Goal: Task Accomplishment & Management: Manage account settings

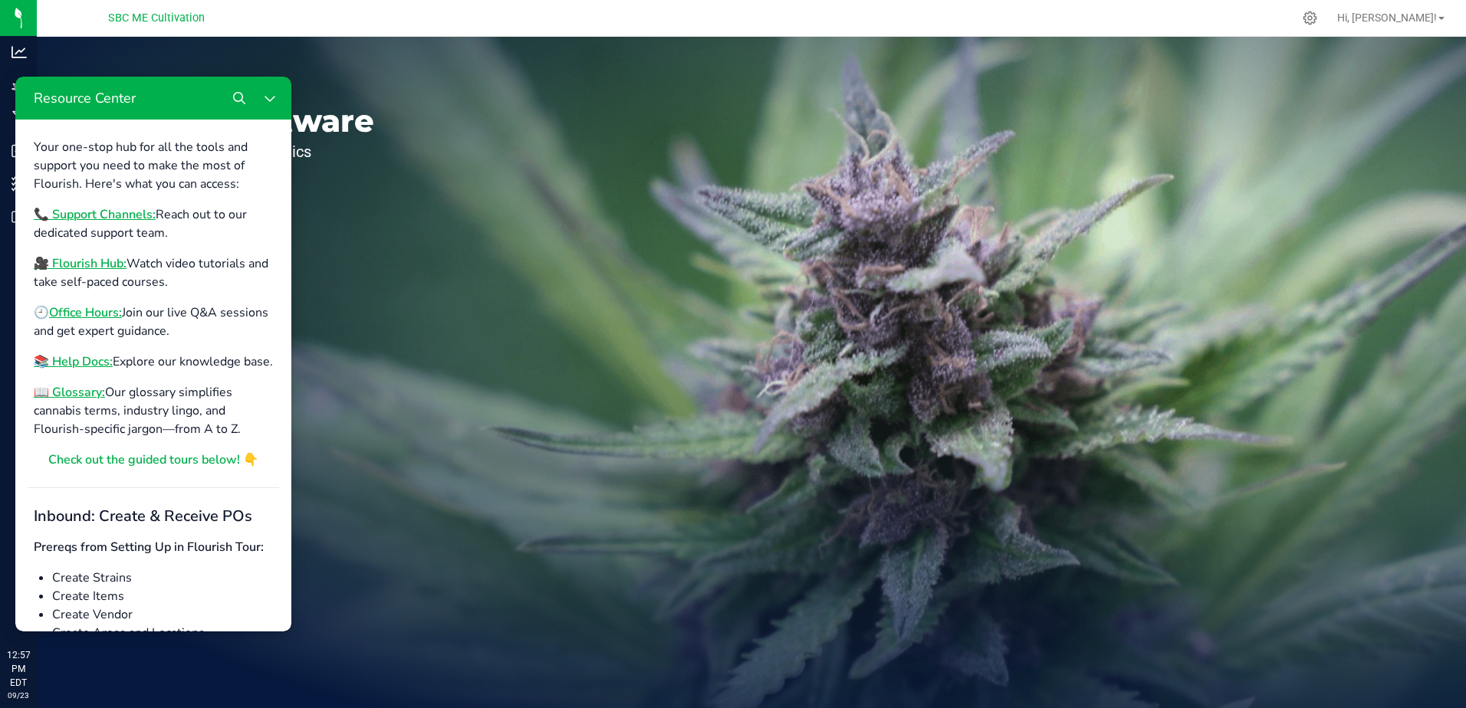
click at [357, 70] on div "Welcome to Flourish Software Seed-to-Sale Tracking & Analytics" at bounding box center [228, 372] width 383 height 671
click at [322, 639] on div "Welcome to Flourish Software Seed-to-Sale Tracking & Analytics" at bounding box center [228, 372] width 383 height 671
click at [1431, 15] on span "Hi, [PERSON_NAME]!" at bounding box center [1387, 17] width 100 height 12
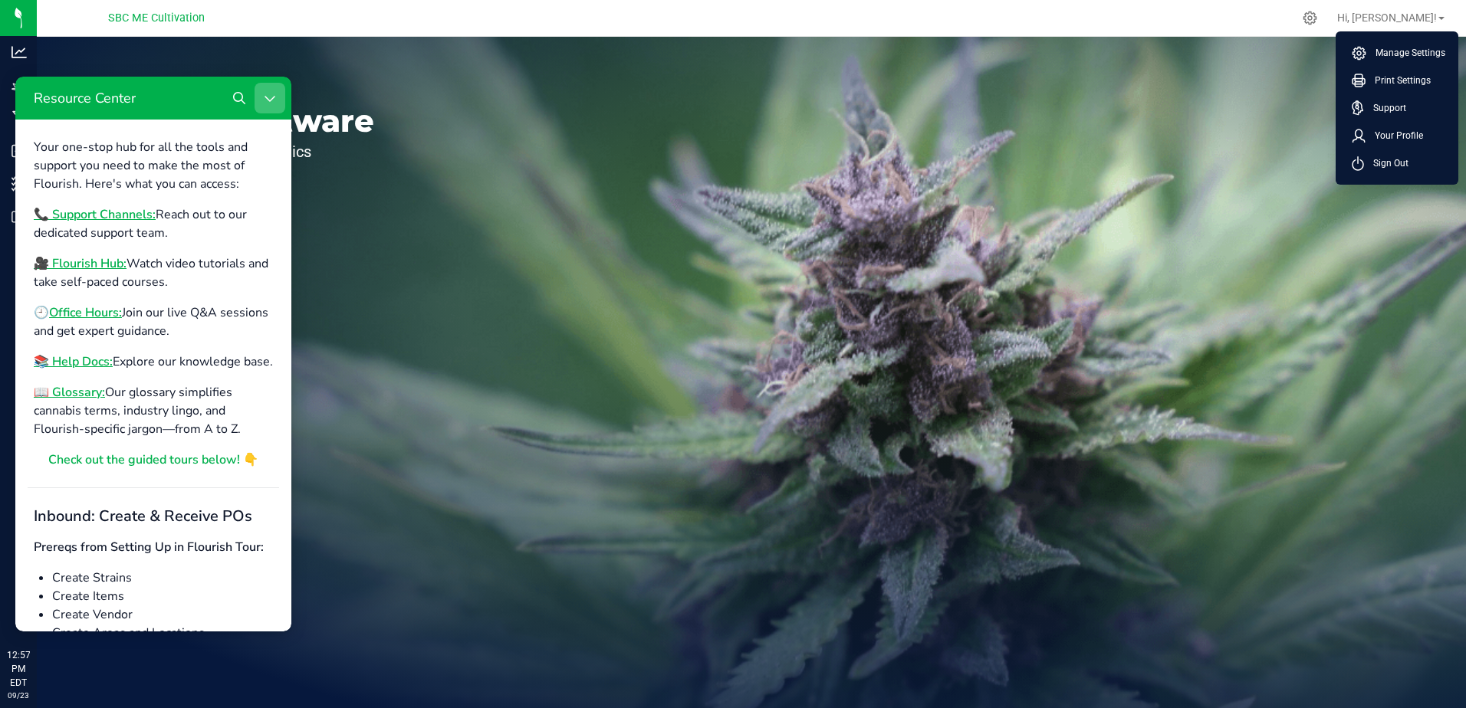
click at [265, 104] on button "Close Resource Center" at bounding box center [269, 98] width 31 height 31
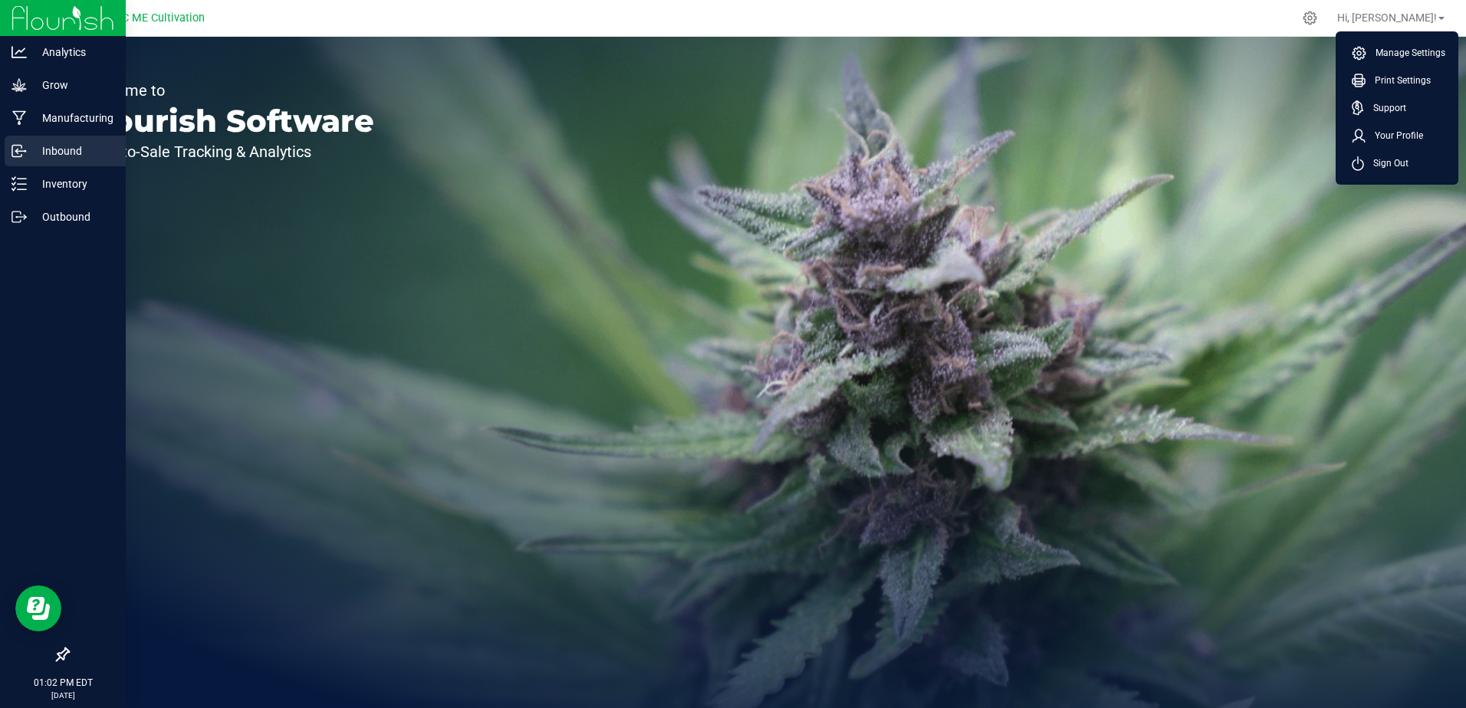
click at [67, 143] on p "Inbound" at bounding box center [73, 151] width 92 height 18
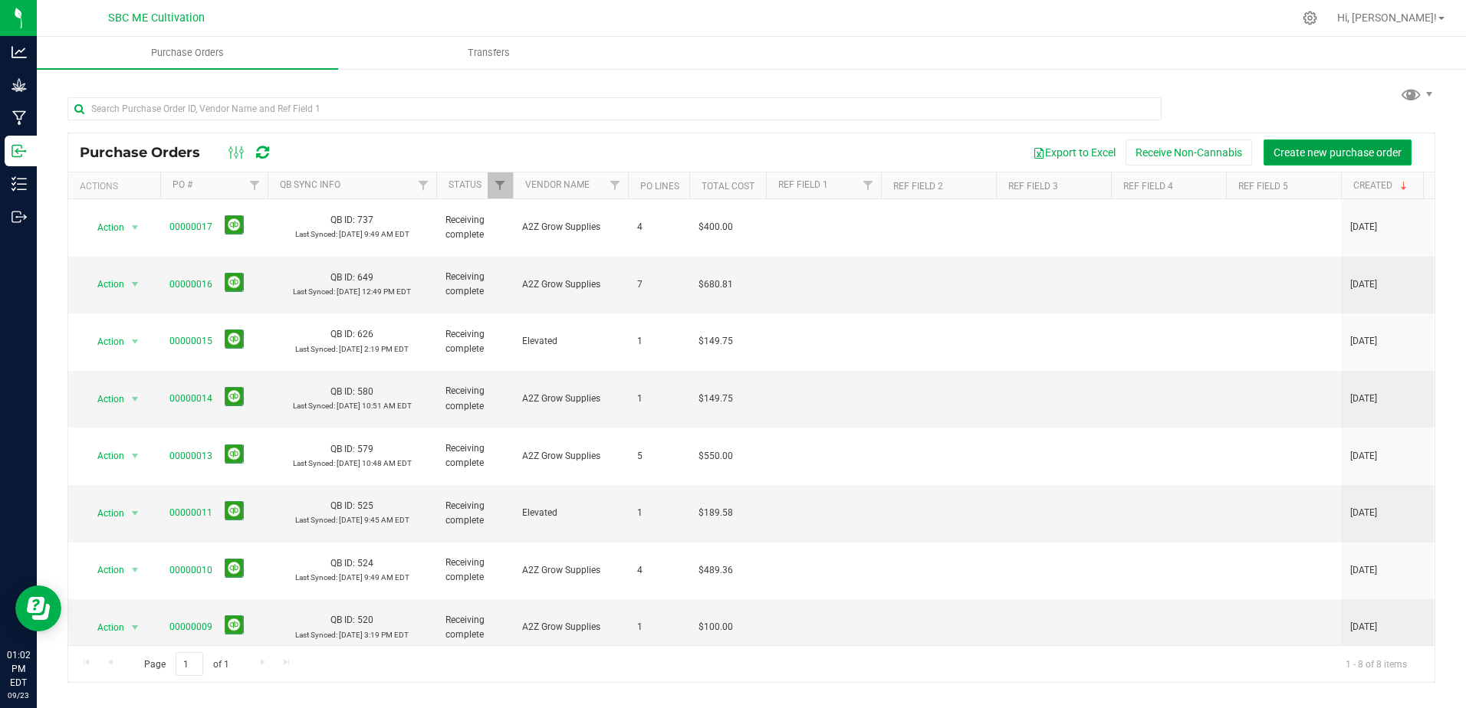
click at [1290, 153] on span "Create new purchase order" at bounding box center [1337, 152] width 128 height 12
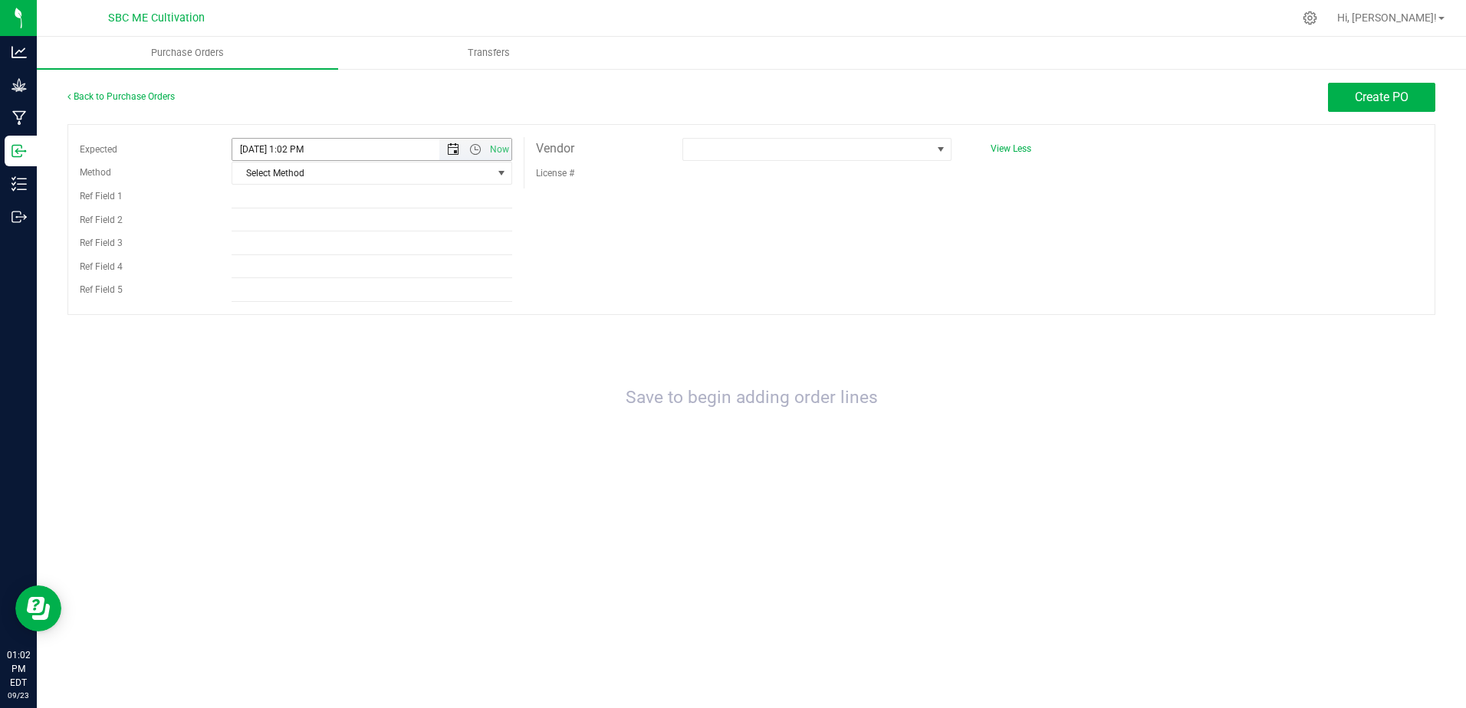
click at [456, 148] on span "Open the date view" at bounding box center [453, 149] width 12 height 12
click at [383, 252] on link "13" at bounding box center [380, 257] width 22 height 24
type input "[DATE] 1:02 PM"
click at [792, 158] on span at bounding box center [807, 149] width 248 height 21
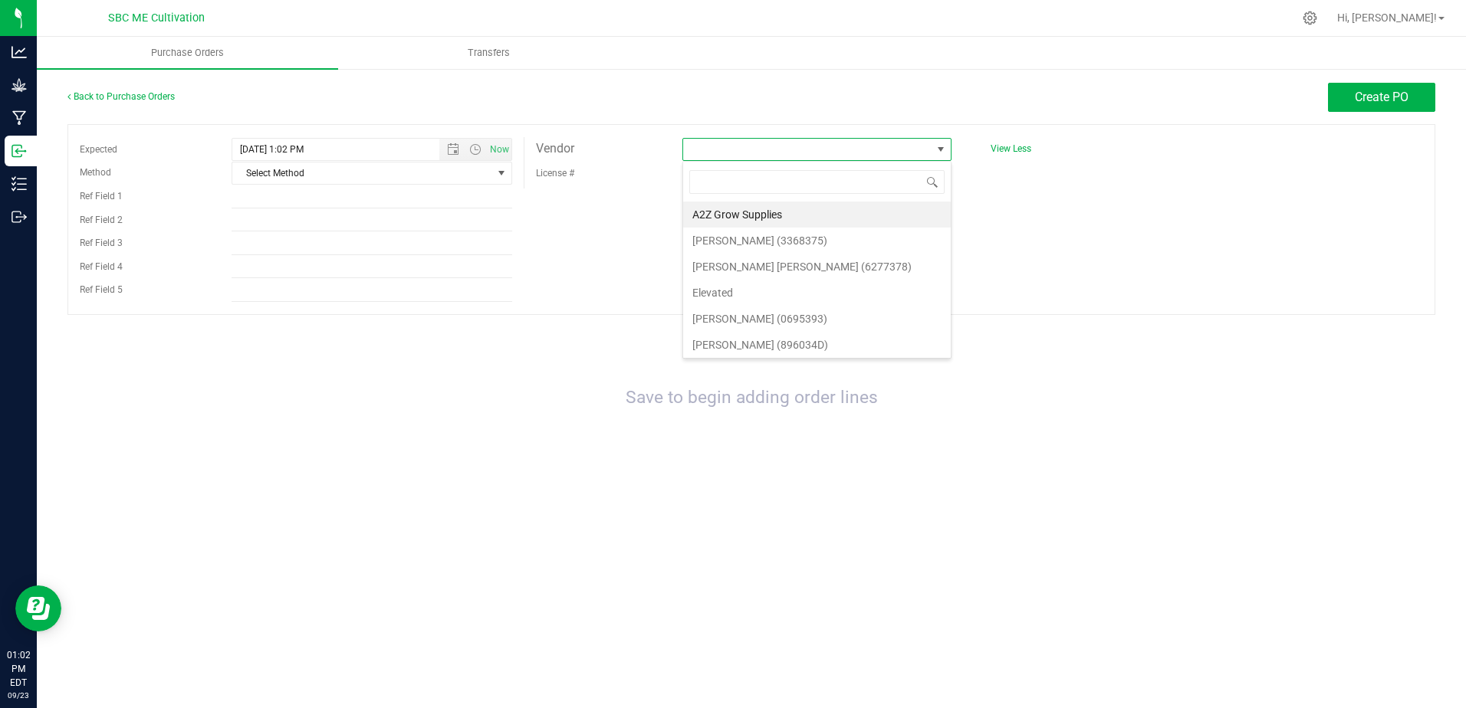
scroll to position [23, 270]
click at [736, 207] on li "A2Z Grow Supplies" at bounding box center [817, 215] width 268 height 26
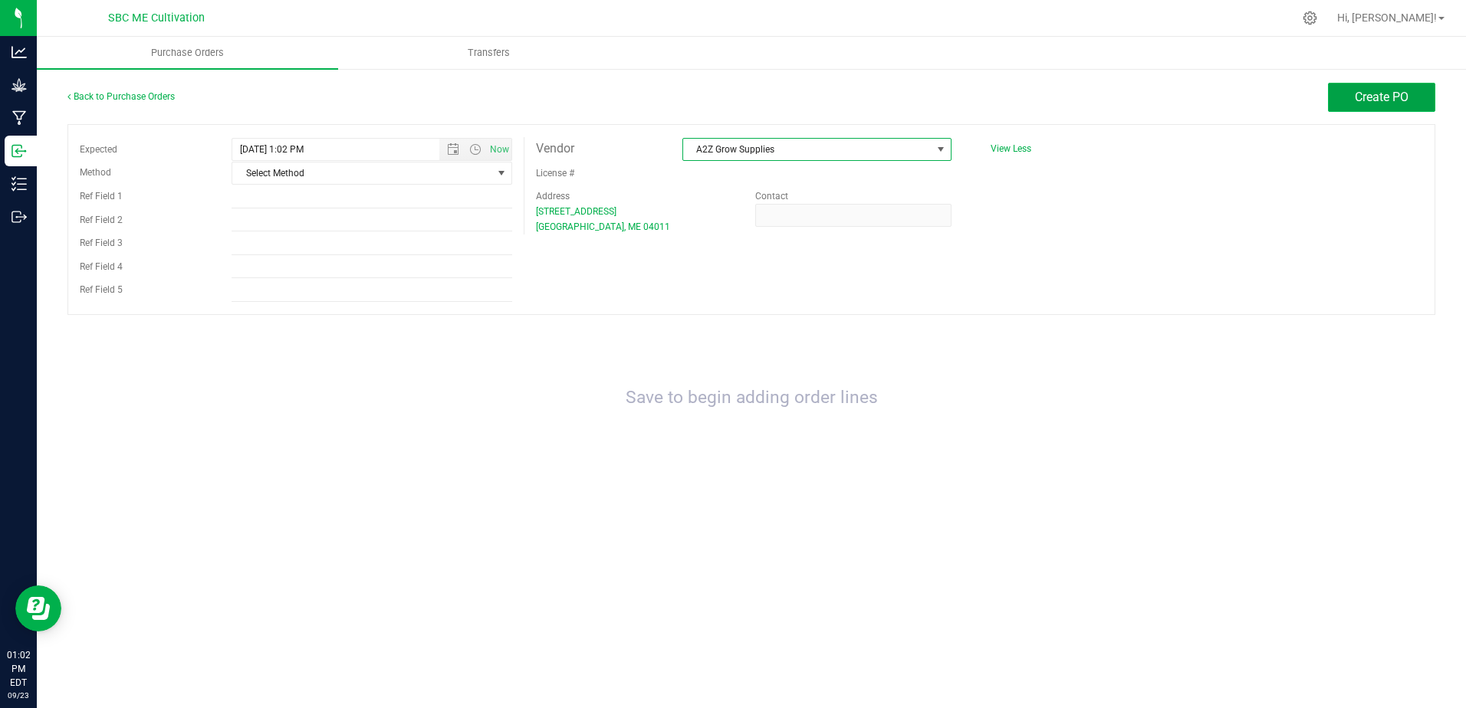
click at [1371, 101] on span "Create PO" at bounding box center [1381, 97] width 54 height 15
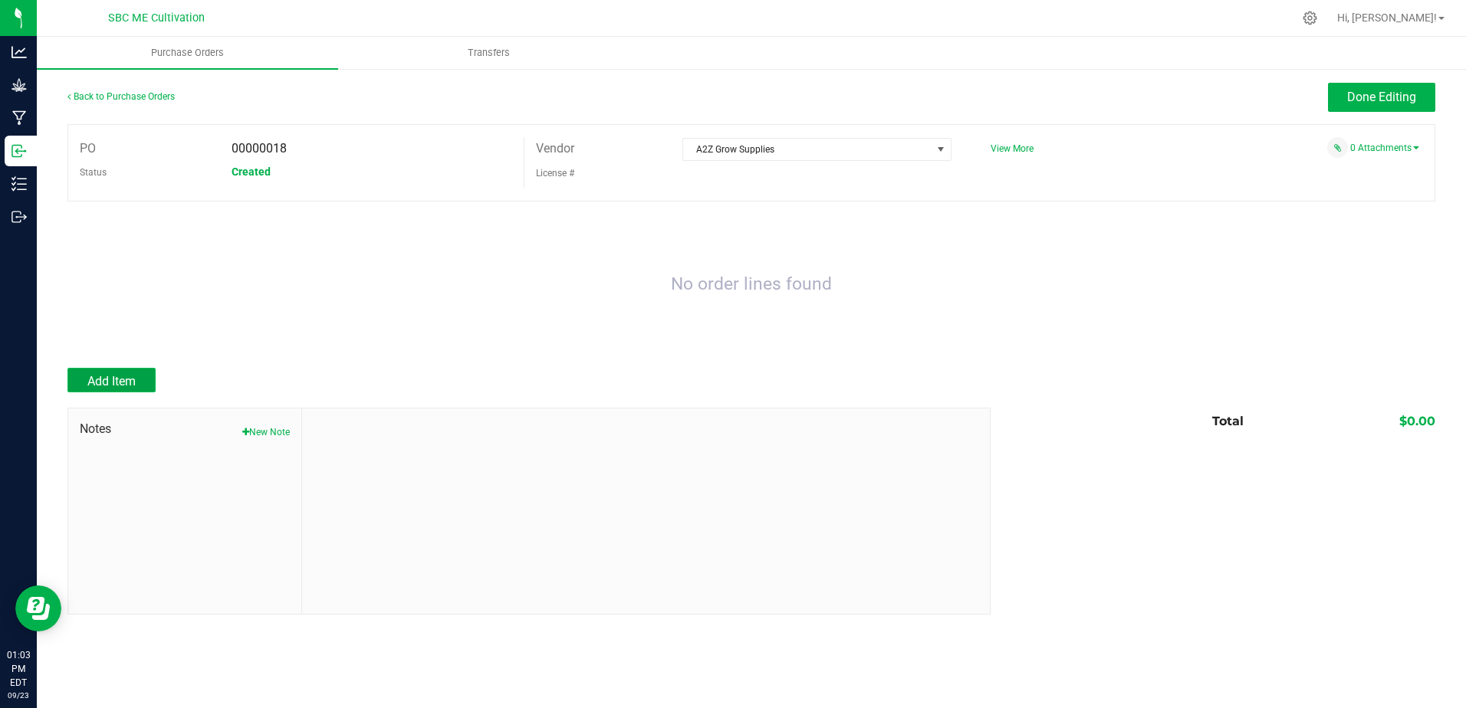
click at [111, 371] on button "Add Item" at bounding box center [111, 380] width 88 height 25
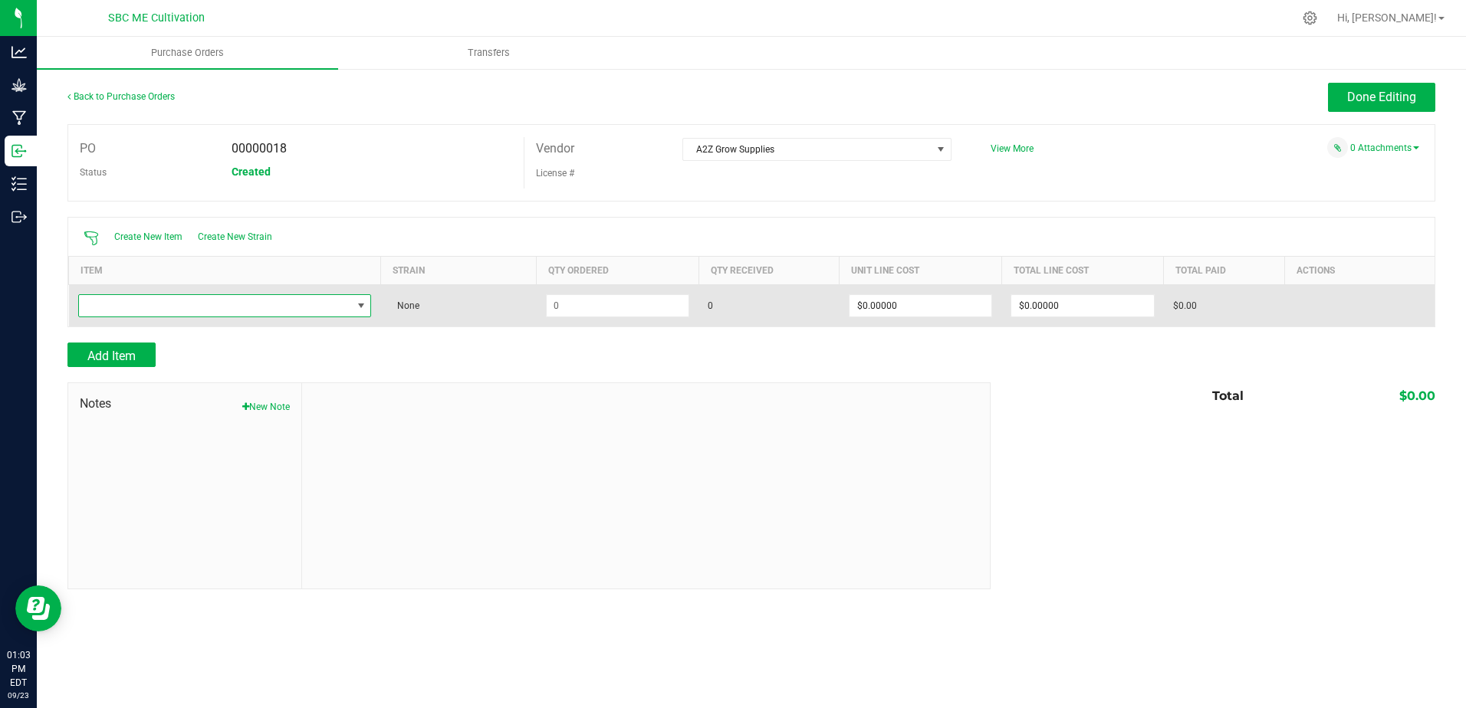
click at [367, 303] on span "NO DATA FOUND" at bounding box center [361, 306] width 12 height 12
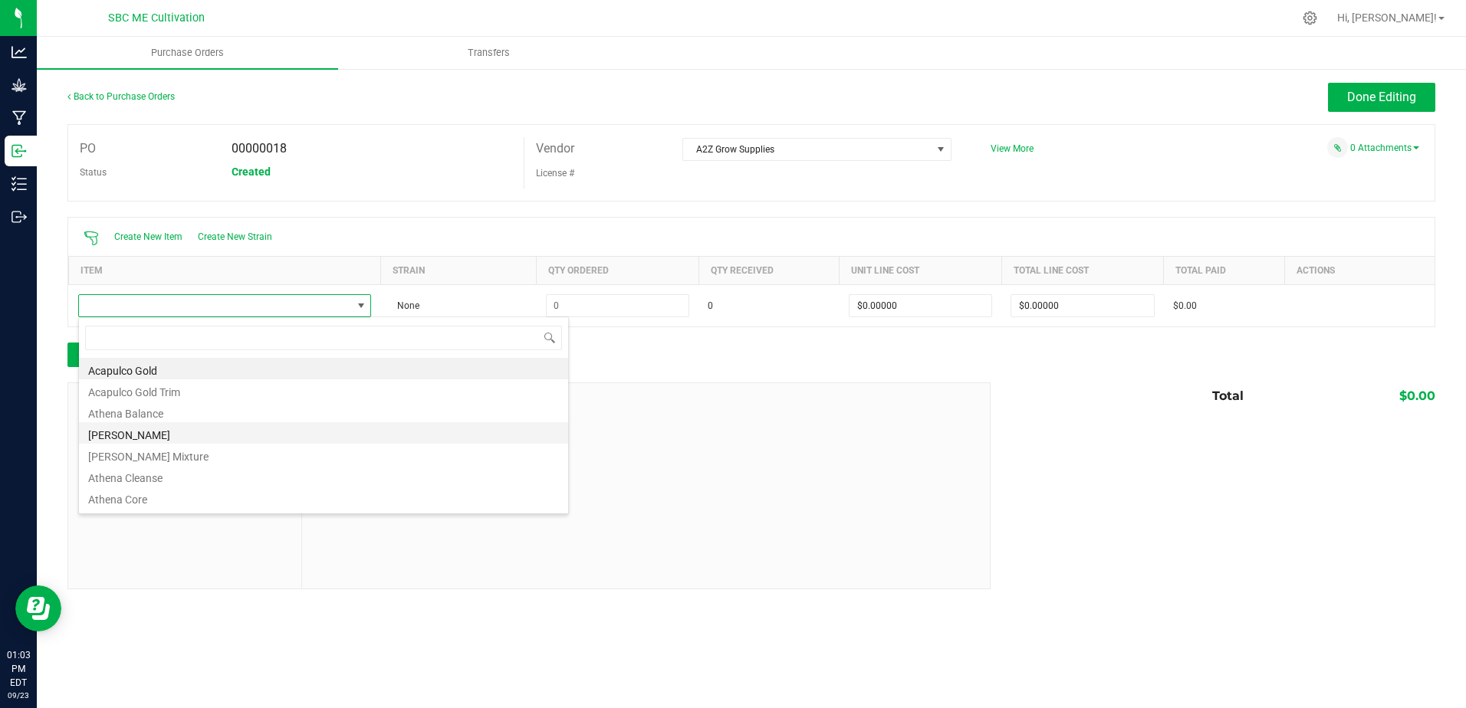
click at [154, 427] on li "[PERSON_NAME]" at bounding box center [323, 432] width 489 height 21
type input "$4.00000"
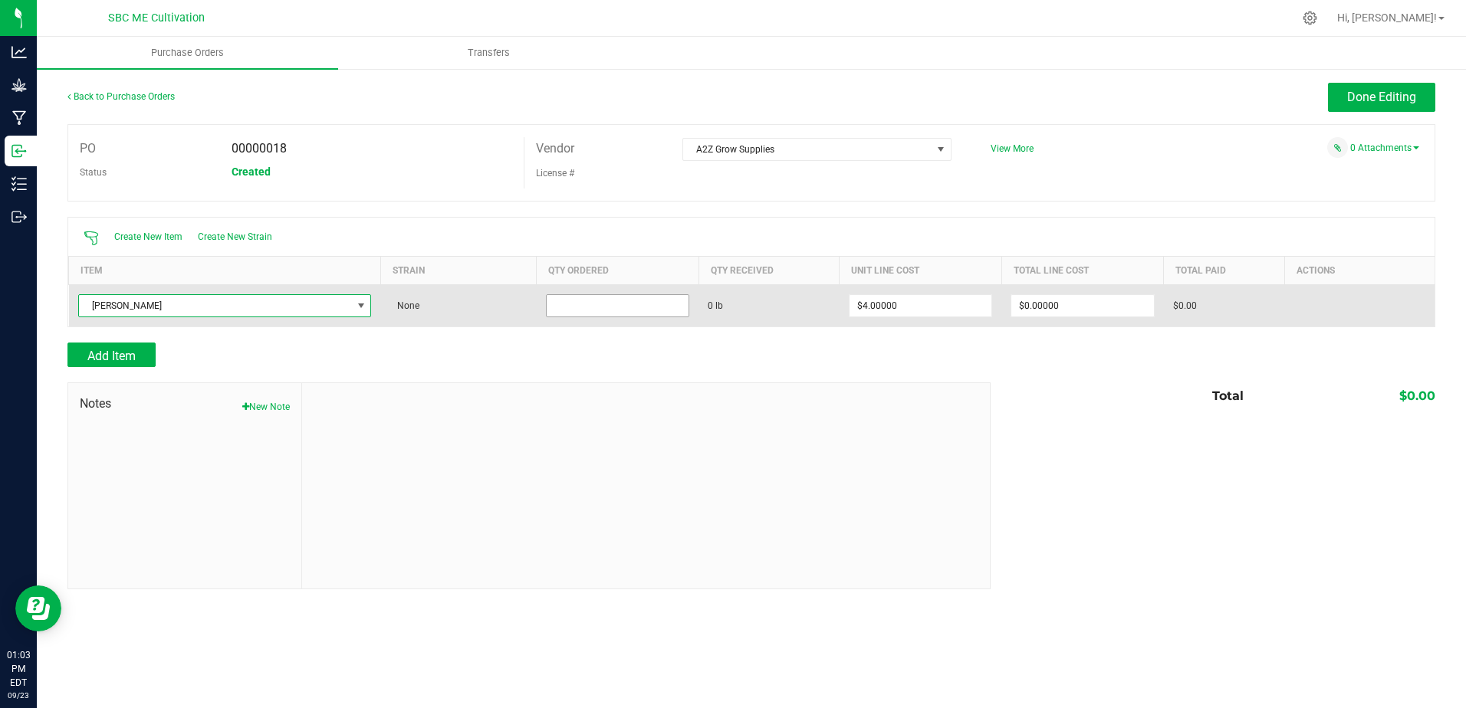
click at [587, 306] on input at bounding box center [618, 305] width 143 height 21
type input "25.0000 lb"
click at [1070, 300] on input "0" at bounding box center [1082, 305] width 143 height 21
type input "$100.00000"
click at [1302, 305] on div "Receive" at bounding box center [1356, 306] width 138 height 18
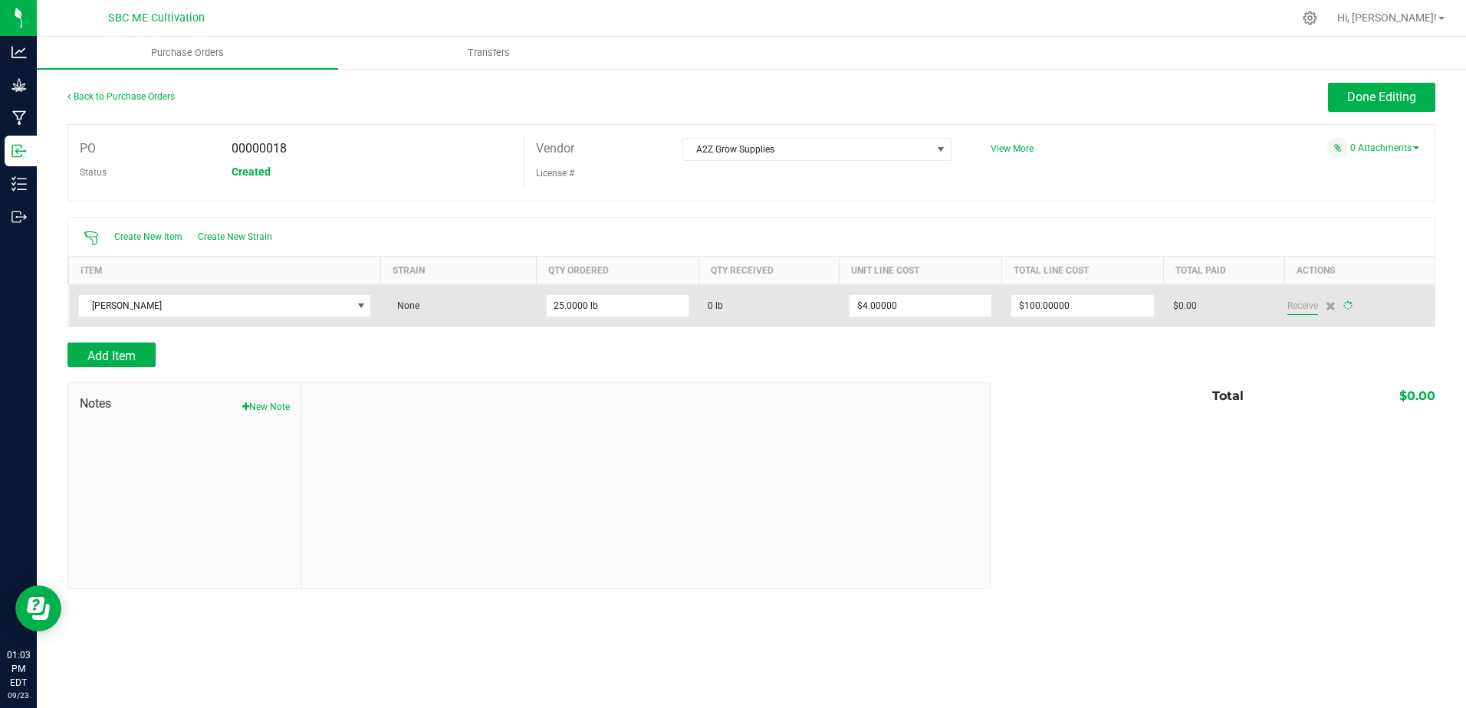
type input "25"
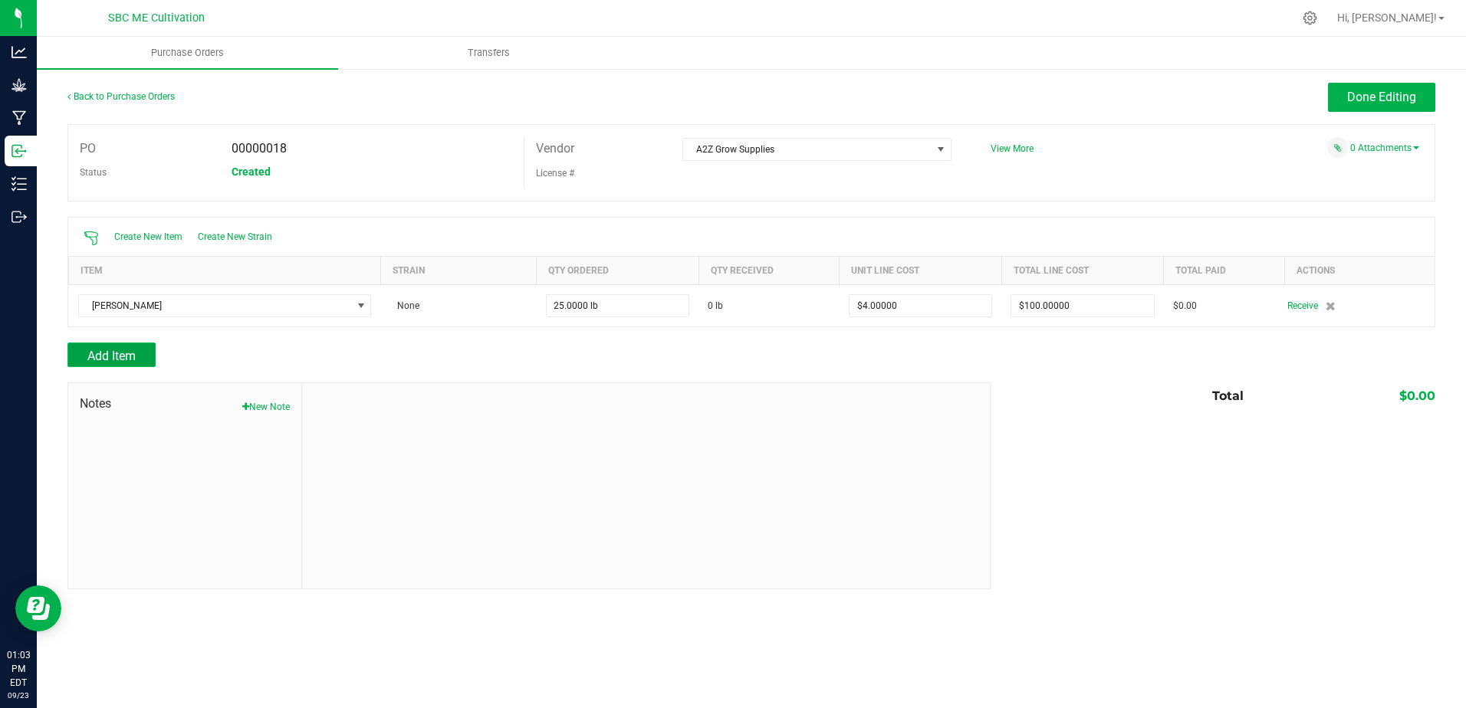
click at [133, 354] on span "Add Item" at bounding box center [111, 356] width 48 height 15
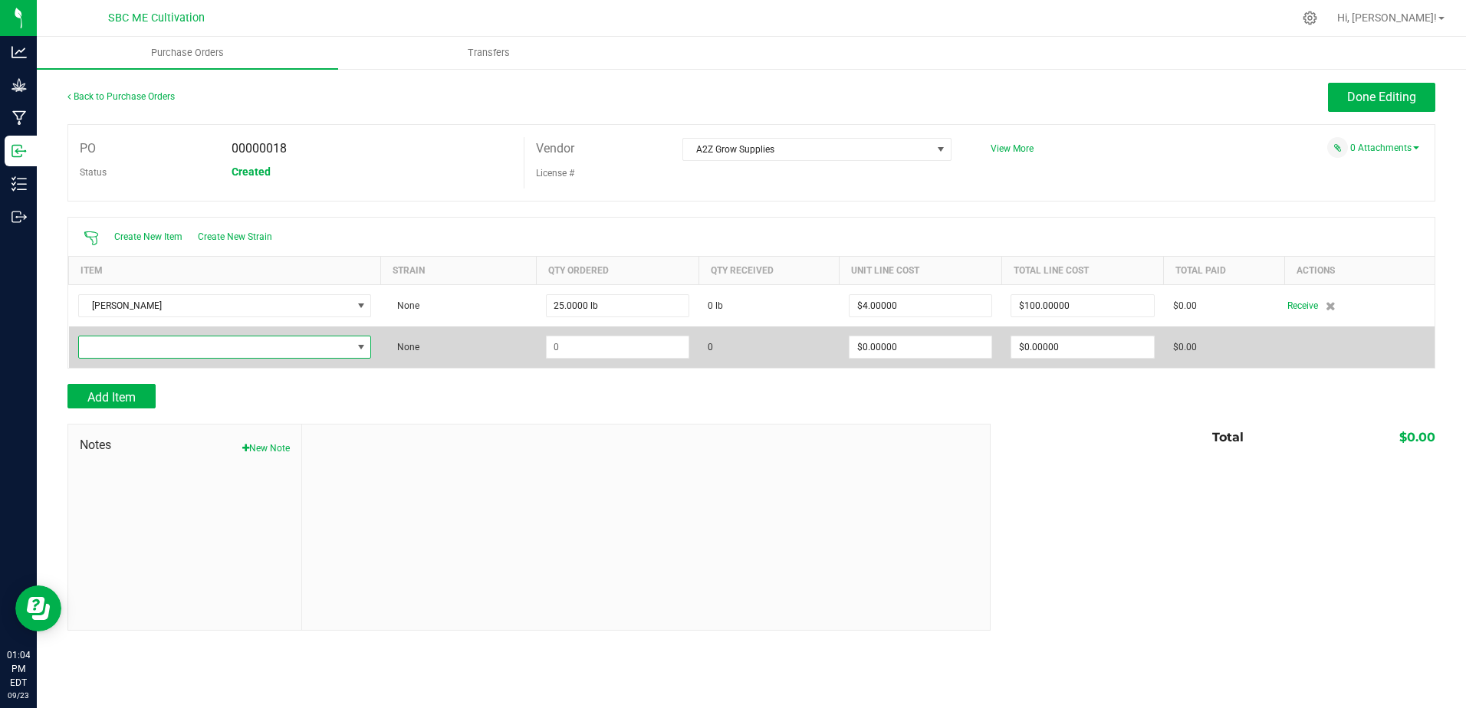
click at [355, 346] on span "NO DATA FOUND" at bounding box center [361, 347] width 12 height 12
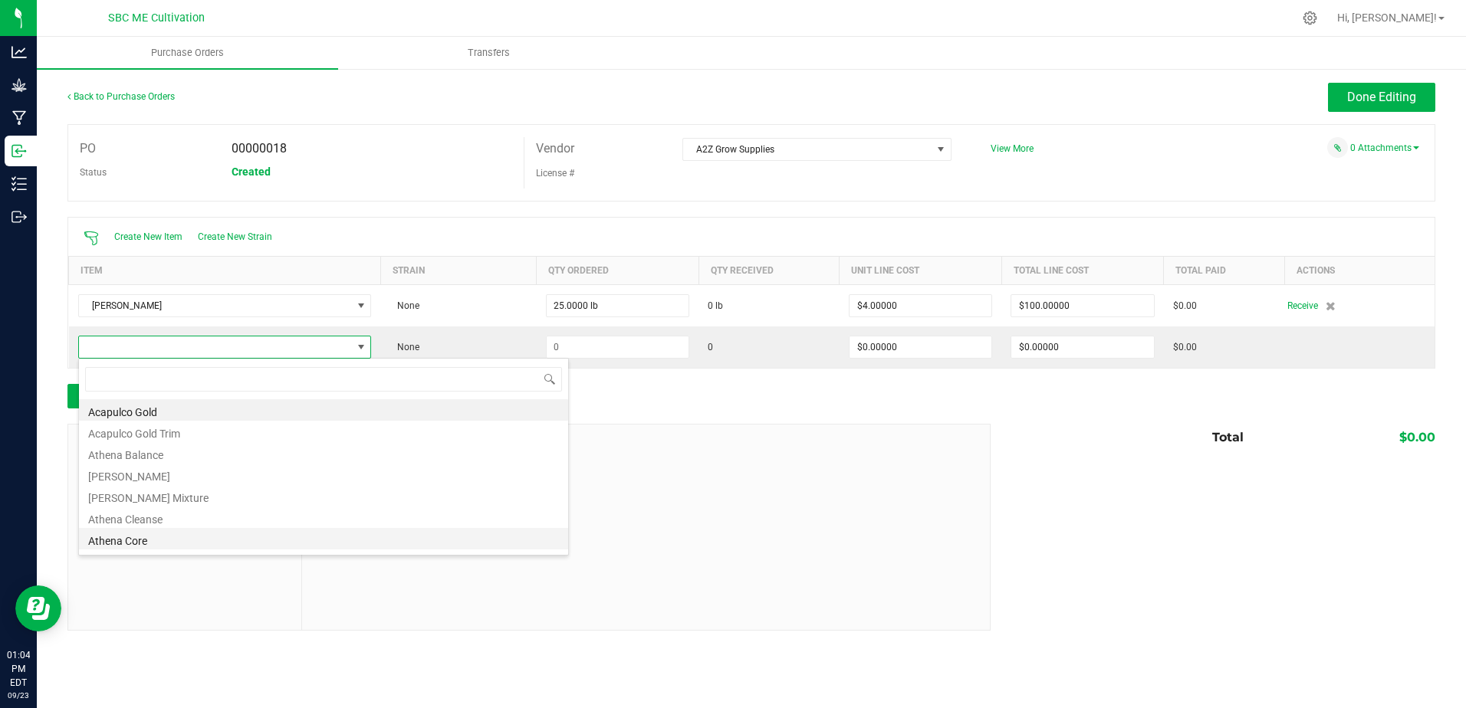
click at [153, 536] on li "Athena Core" at bounding box center [323, 538] width 489 height 21
type input "$4.00000"
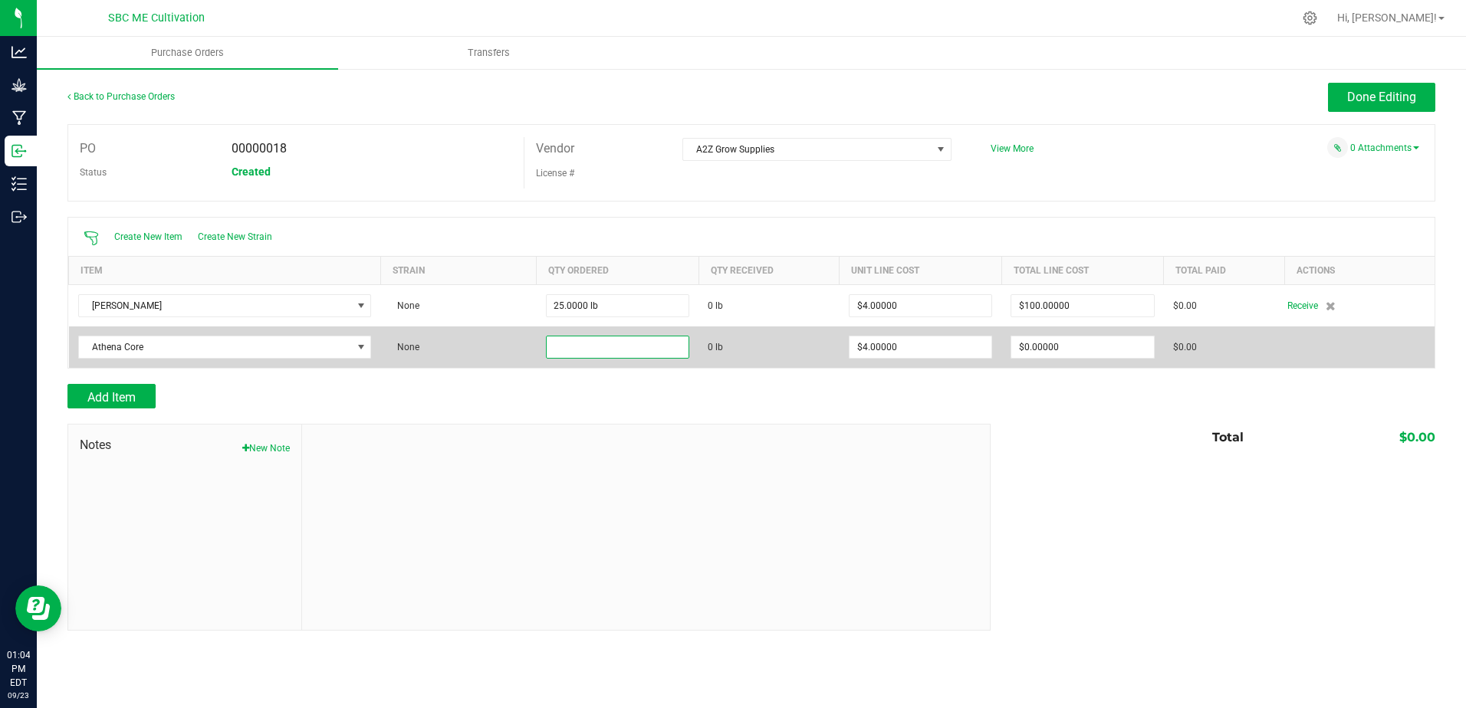
click at [616, 346] on input at bounding box center [618, 347] width 143 height 21
type input "25.0000 lb"
type input "4"
click at [914, 340] on input "4" at bounding box center [920, 347] width 143 height 21
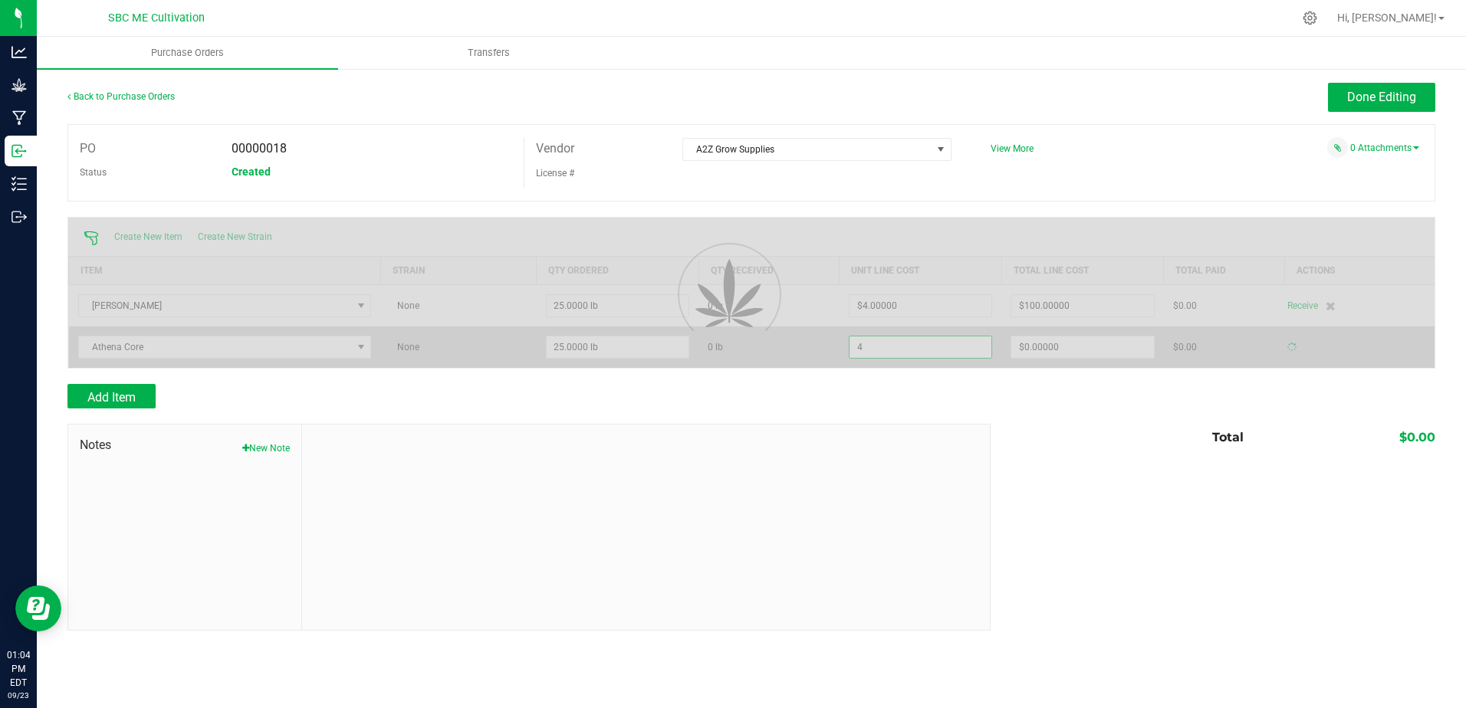
type input "$100.00000"
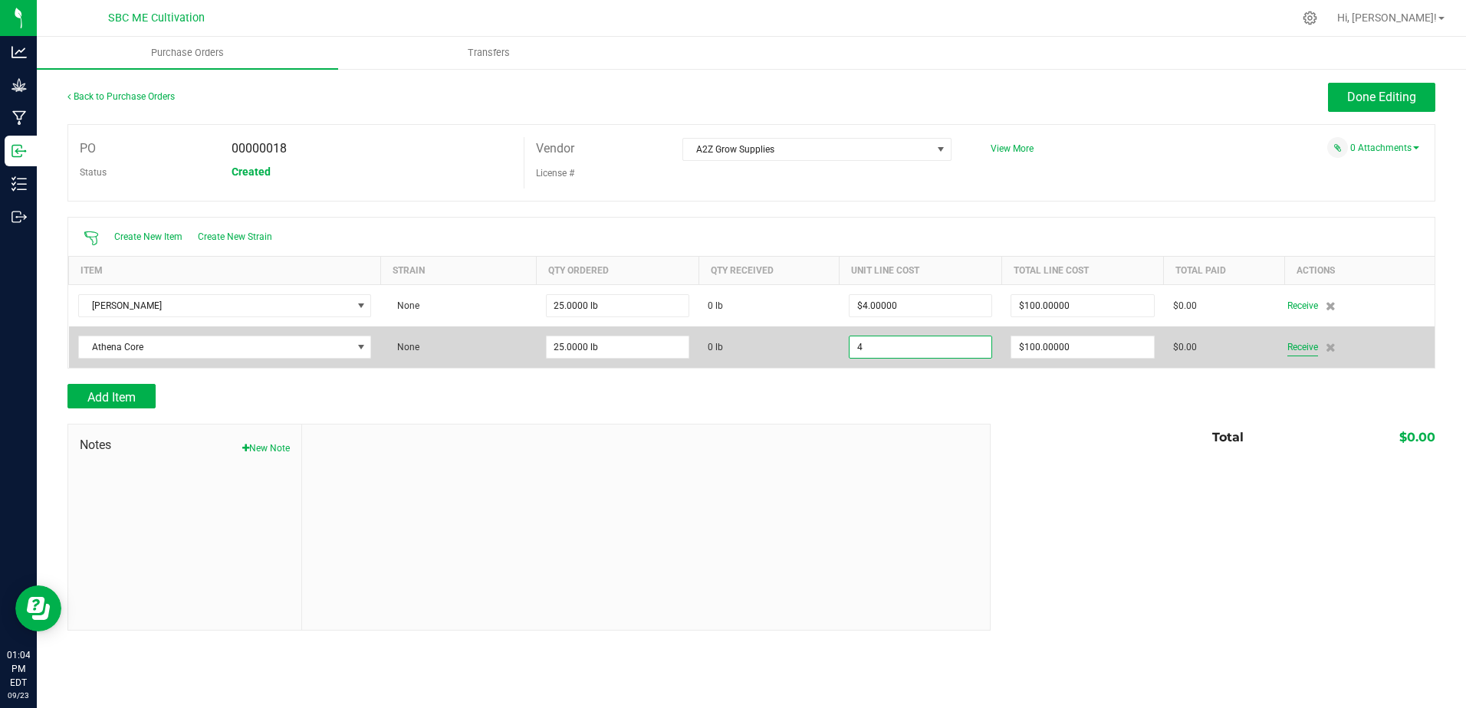
type input "$4.00000"
type input "25"
click at [1309, 344] on div "Create New Item Create New Strain Item Strain Qty Ordered Qty Received Unit Lin…" at bounding box center [751, 293] width 1368 height 152
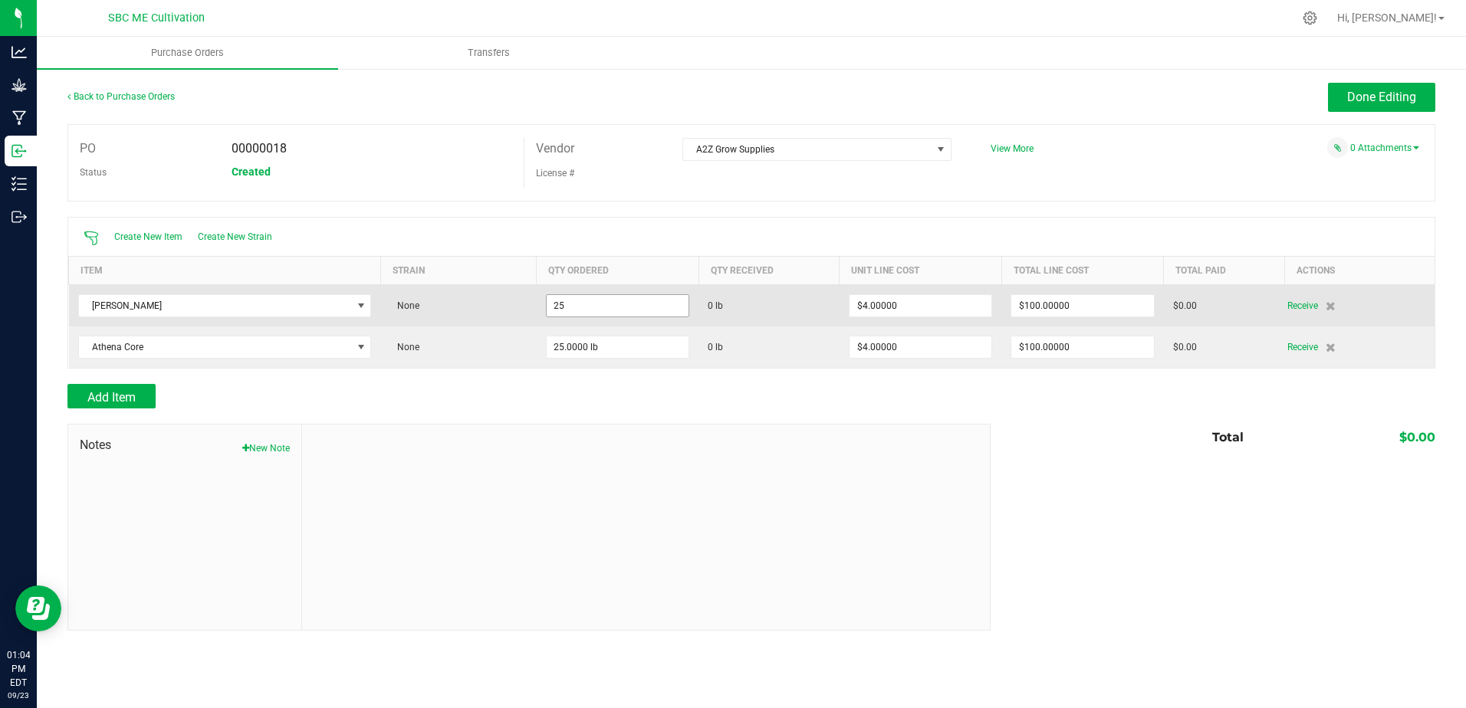
click at [682, 314] on input "25" at bounding box center [618, 305] width 143 height 21
type input "25.0000 lb"
click at [719, 304] on span "0 lb" at bounding box center [715, 306] width 15 height 14
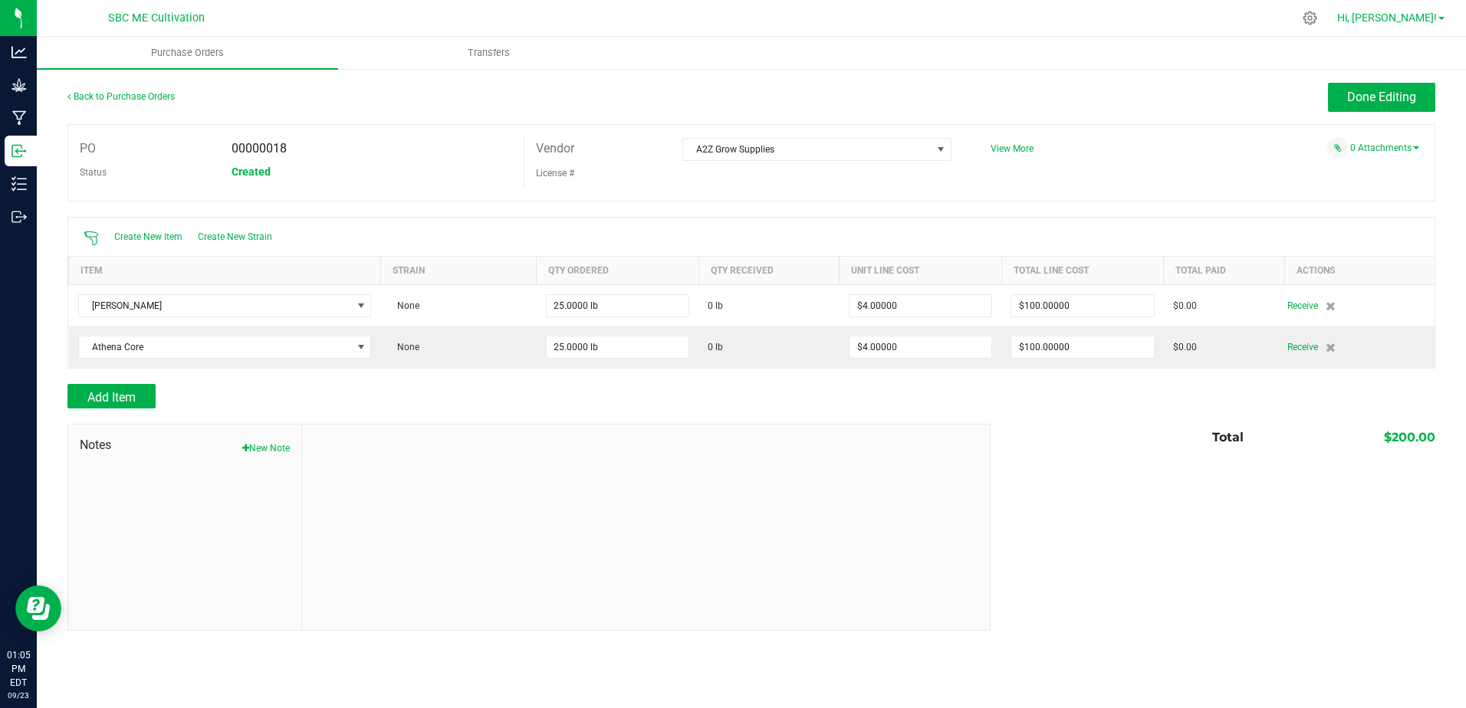
click at [1447, 17] on link "Hi, [PERSON_NAME]!" at bounding box center [1391, 18] width 120 height 16
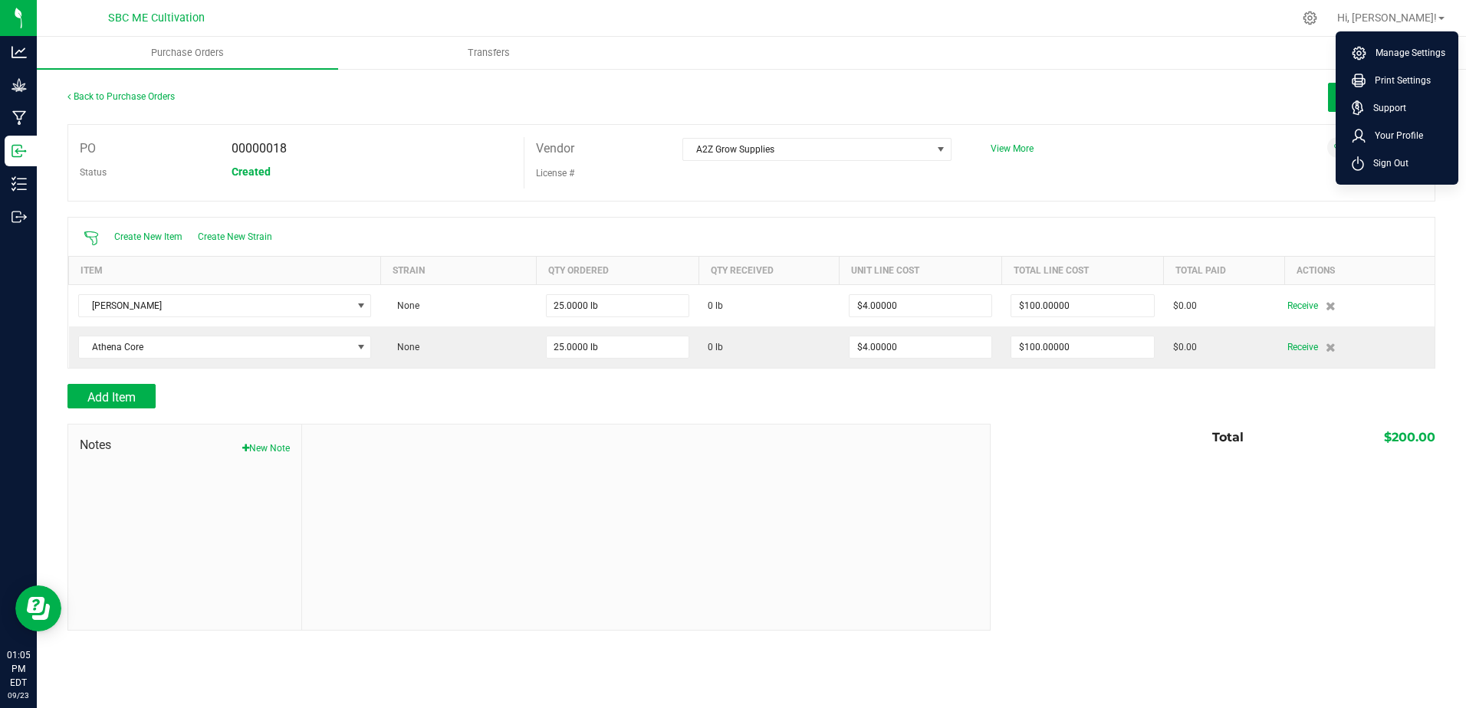
click at [1115, 73] on div "Back to Purchase Orders Done Editing PO 00000018 Status Created Vendor A2Z Grow…" at bounding box center [751, 356] width 1429 height 579
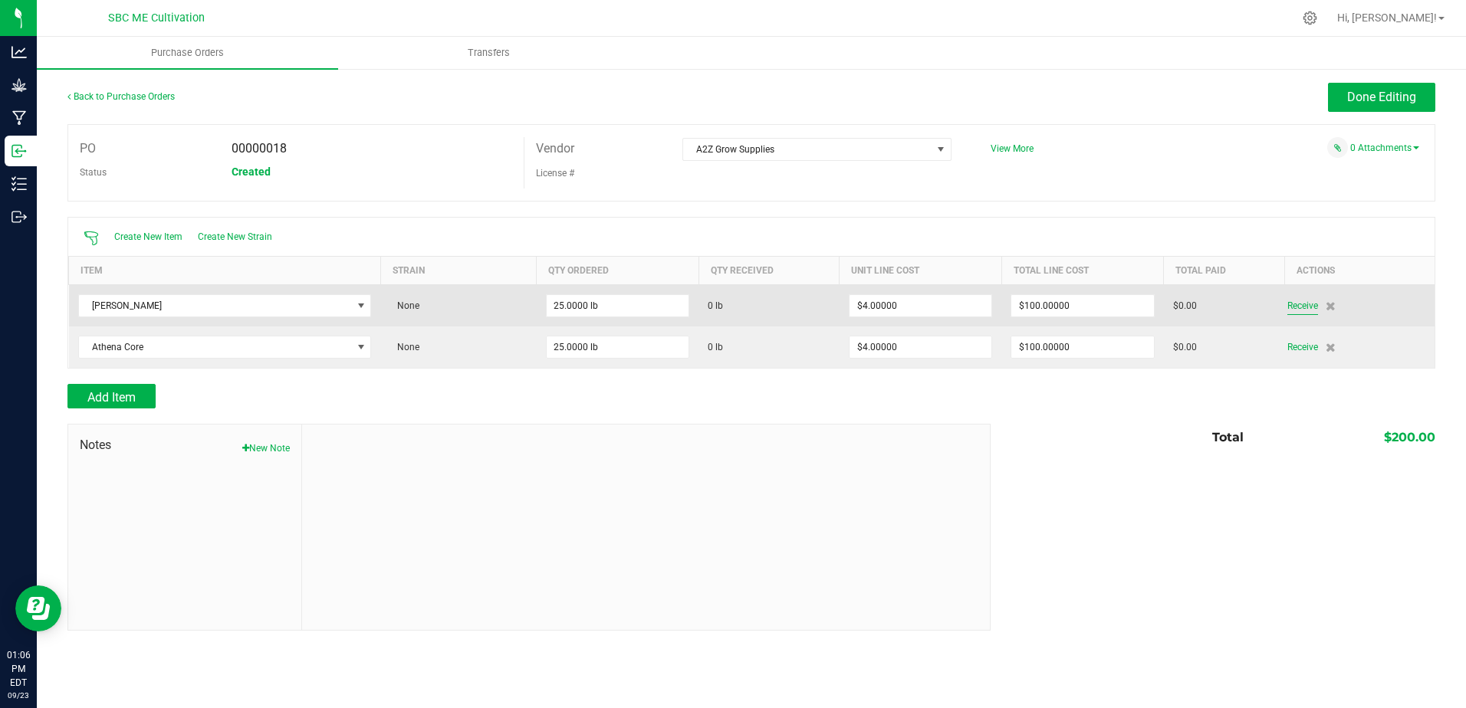
click at [1299, 307] on span "Receive" at bounding box center [1302, 306] width 31 height 18
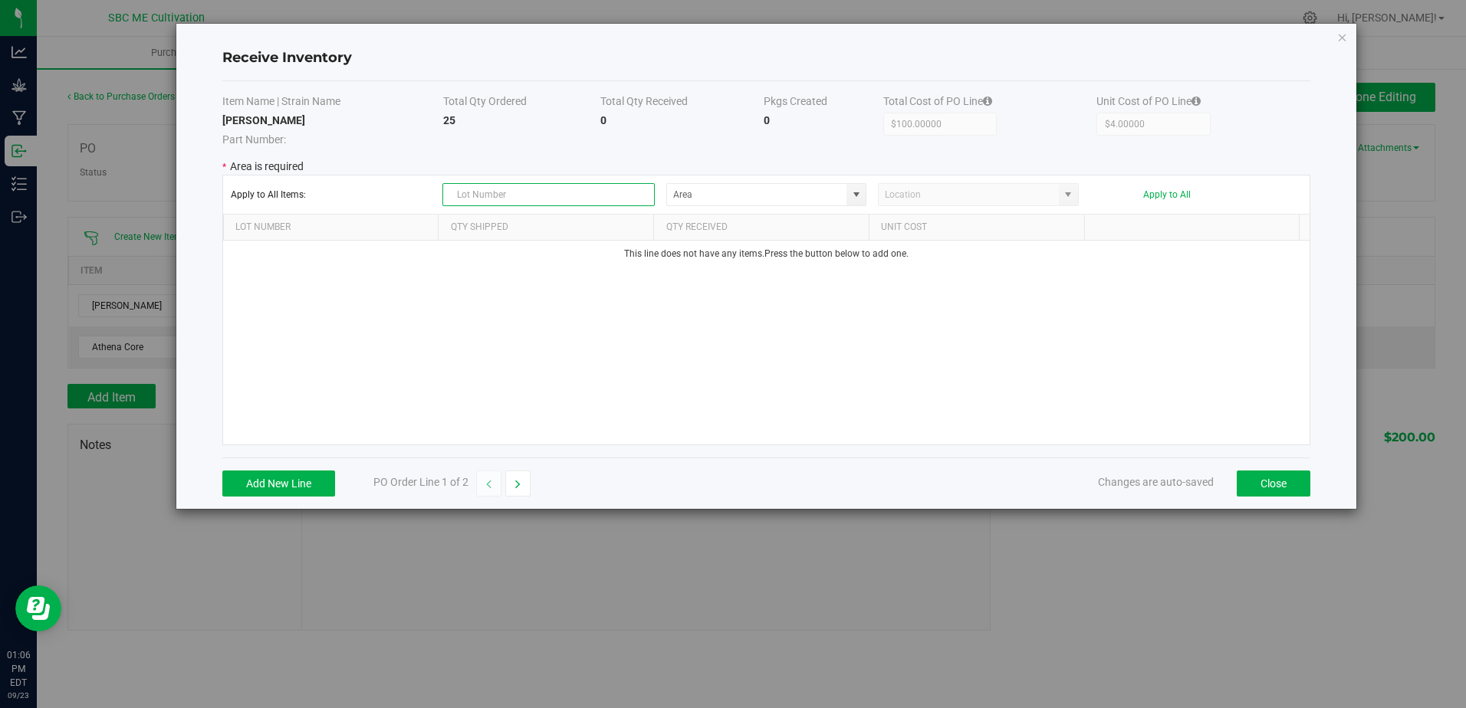
click at [552, 201] on input "text" at bounding box center [548, 194] width 212 height 23
click at [786, 192] on input at bounding box center [757, 194] width 180 height 21
click at [857, 192] on span at bounding box center [856, 195] width 12 height 12
click at [694, 243] on span "Storage" at bounding box center [692, 248] width 32 height 23
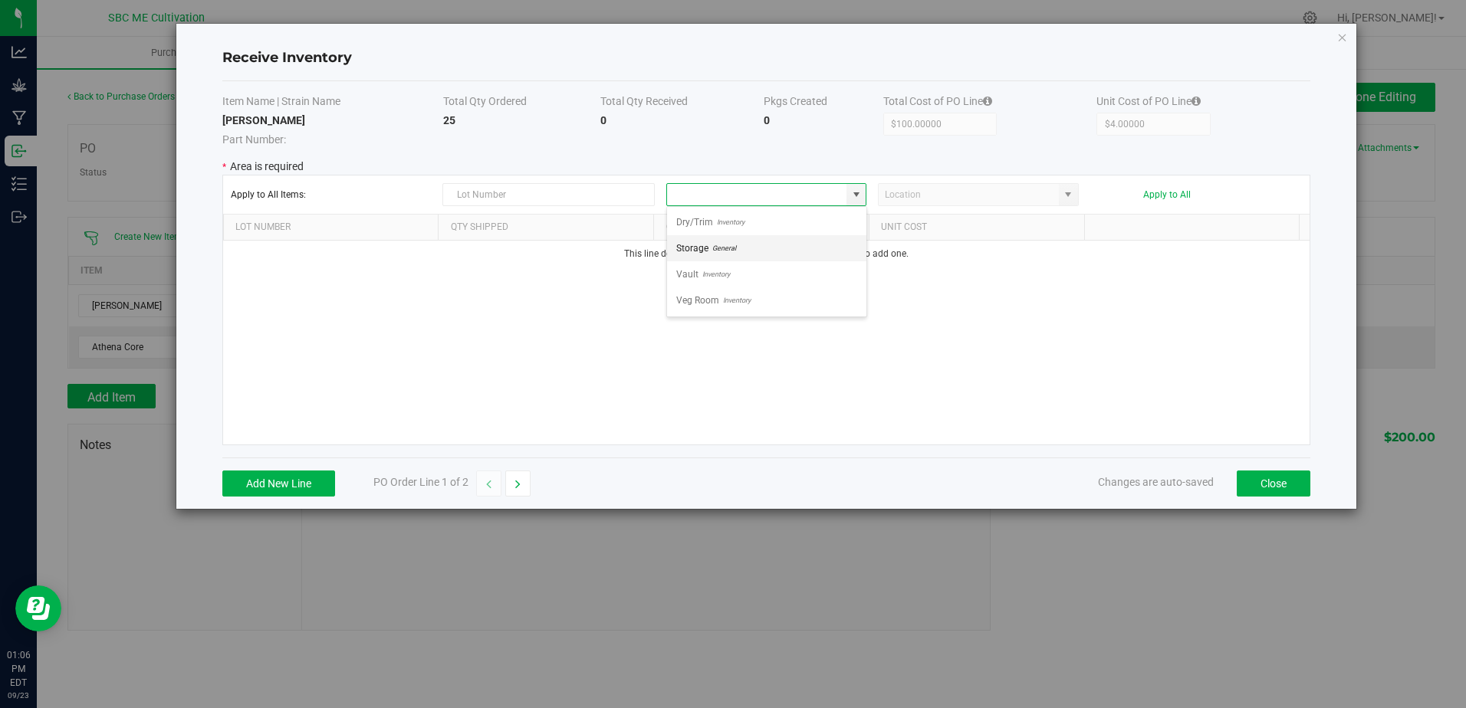
type input "Storage"
click at [1067, 191] on span at bounding box center [1068, 195] width 12 height 12
click at [1067, 196] on span at bounding box center [1068, 195] width 12 height 12
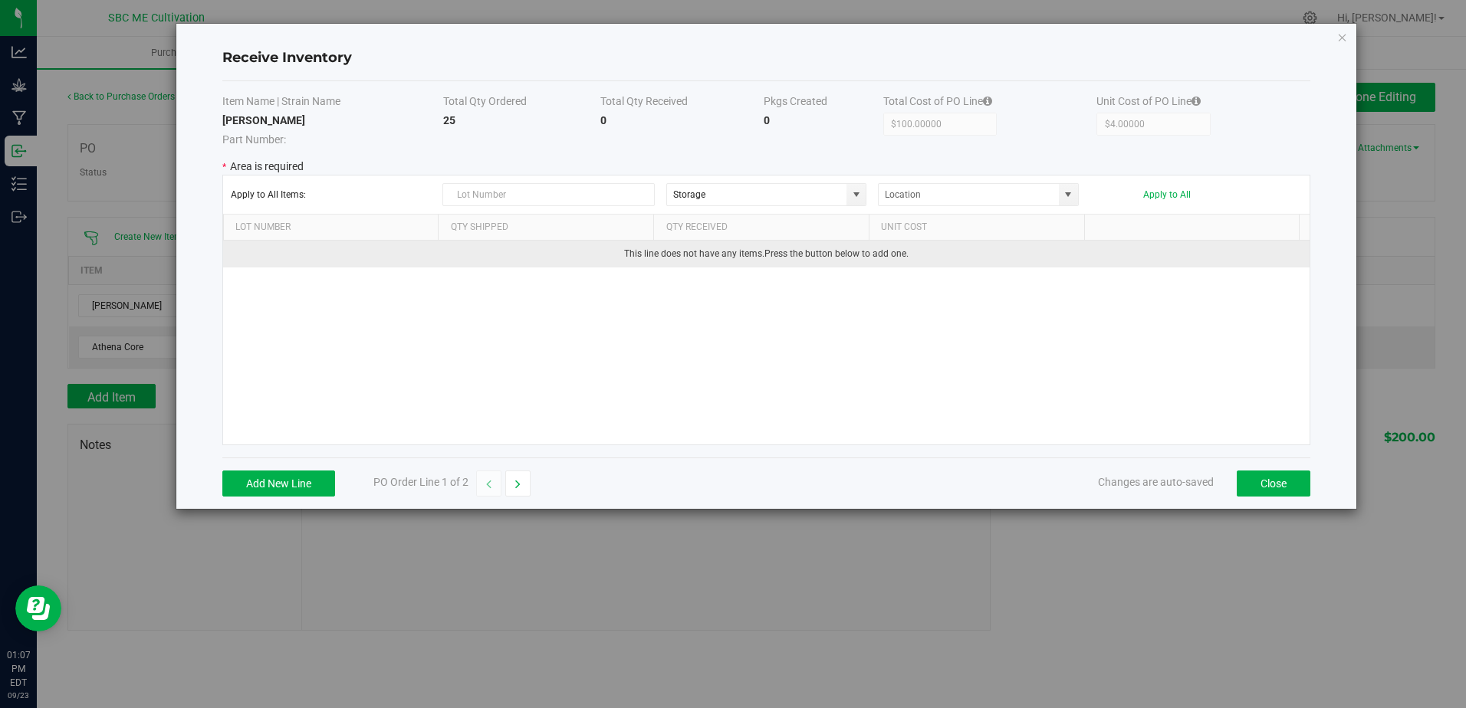
click at [785, 258] on td "This line does not have any items. Press the button below to add one." at bounding box center [766, 254] width 1087 height 27
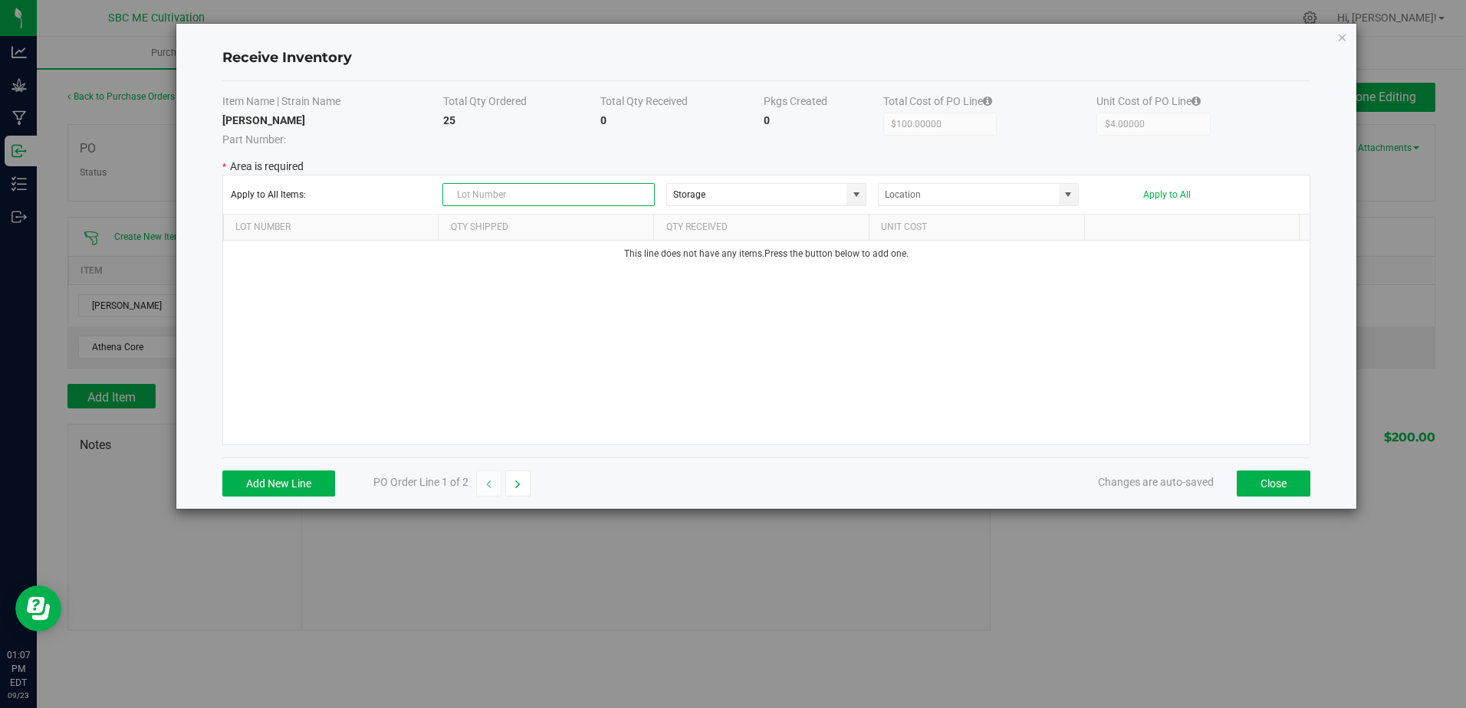
click at [623, 199] on input "text" at bounding box center [548, 194] width 212 height 23
